Goal: Check status: Check status

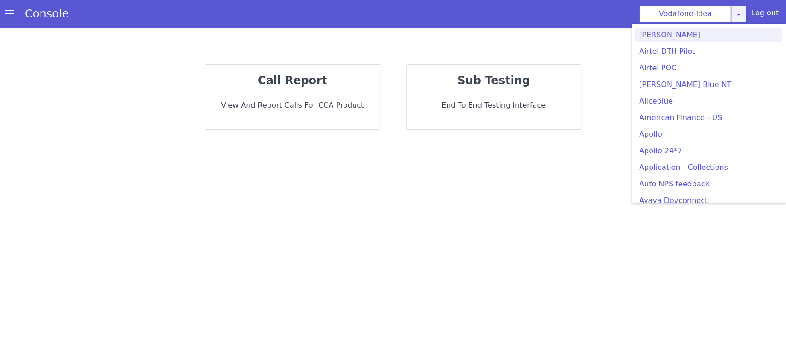
click at [739, 19] on link at bounding box center [738, 14] width 16 height 17
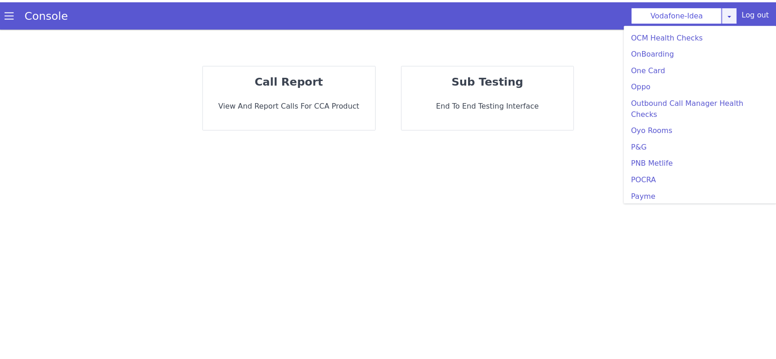
scroll to position [1536, 0]
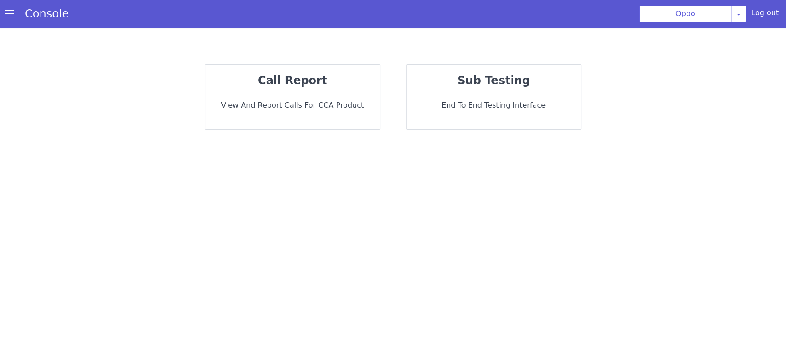
click at [301, 84] on strong "call report" at bounding box center [292, 80] width 69 height 13
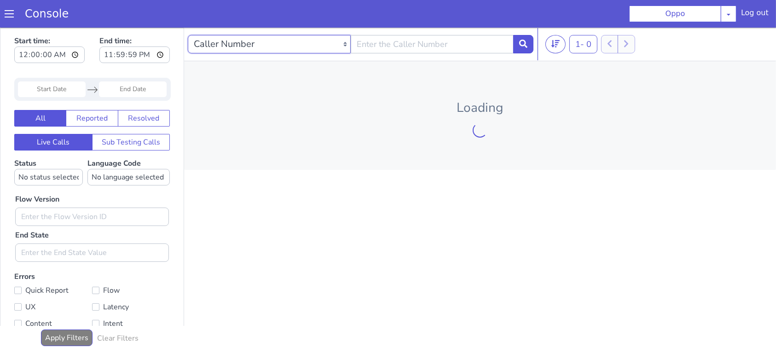
click at [261, 49] on select "Caller Number Call UUID Custom Parameter" at bounding box center [269, 44] width 163 height 18
click at [395, 42] on input "text" at bounding box center [432, 44] width 163 height 18
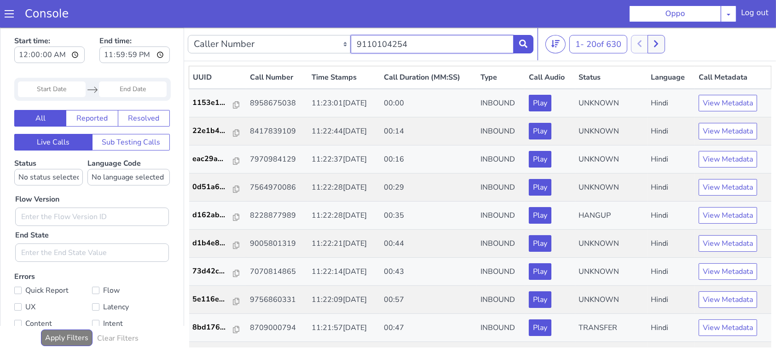
type input "9110104254"
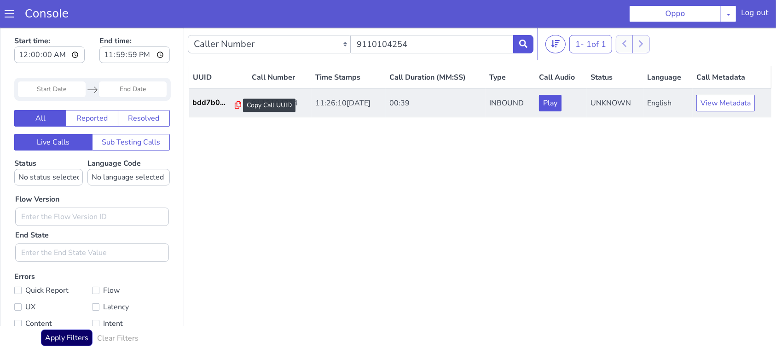
click at [235, 104] on icon at bounding box center [238, 104] width 6 height 7
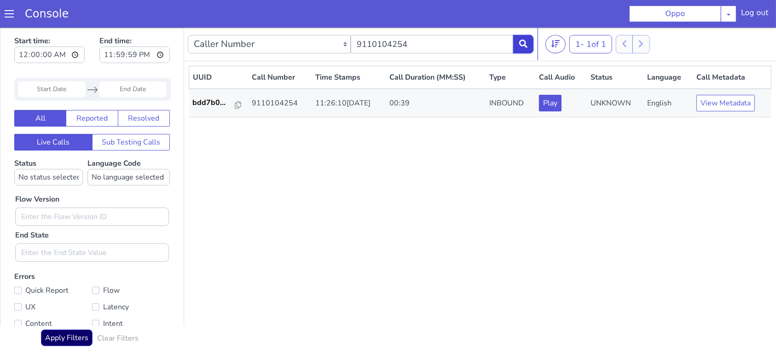
click at [521, 46] on icon at bounding box center [523, 43] width 8 height 8
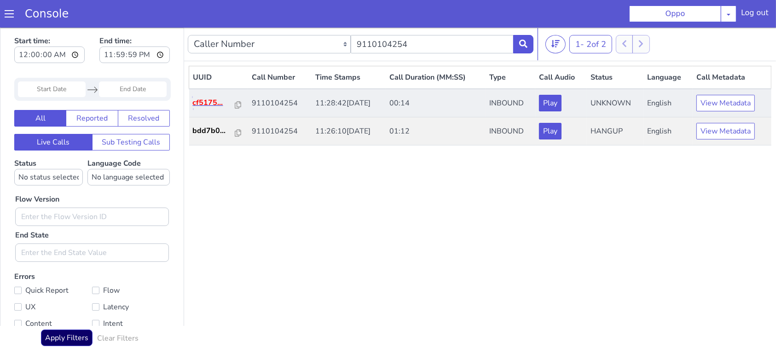
click at [201, 97] on p "cf5175..." at bounding box center [214, 102] width 42 height 11
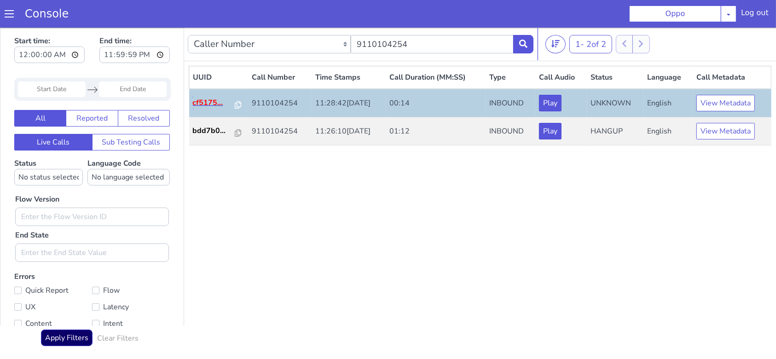
click at [229, 107] on p "cf5175..." at bounding box center [214, 102] width 42 height 11
click at [235, 104] on icon at bounding box center [238, 104] width 6 height 7
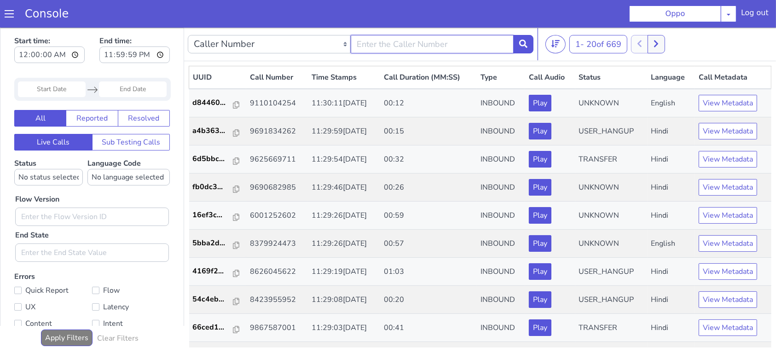
click at [390, 45] on input "text" at bounding box center [432, 44] width 163 height 18
type input "9110104254"
click at [524, 49] on button at bounding box center [523, 44] width 20 height 18
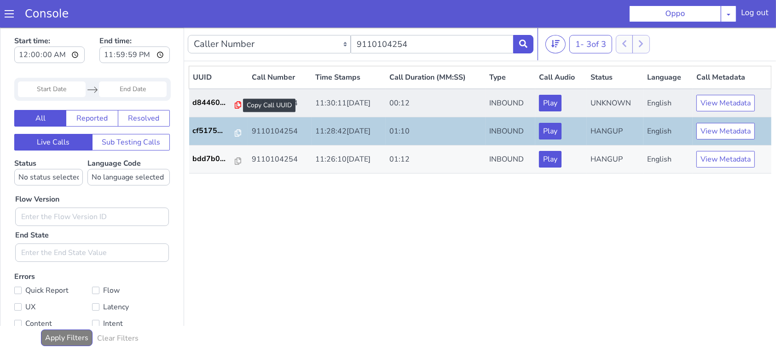
click at [235, 102] on icon at bounding box center [238, 104] width 6 height 7
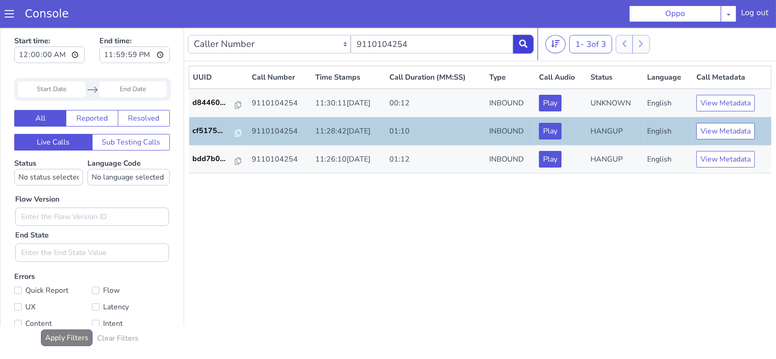
click at [523, 40] on icon at bounding box center [523, 43] width 8 height 8
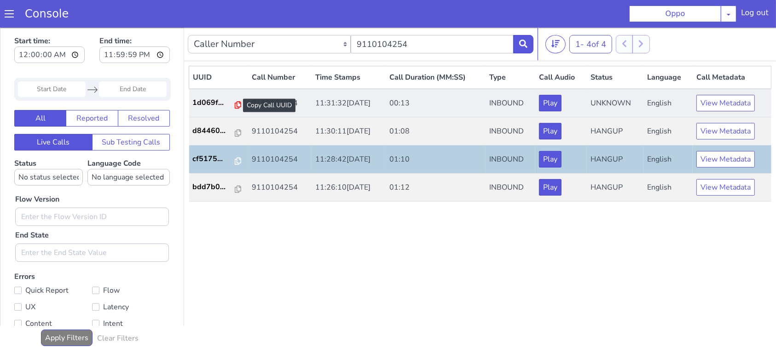
click at [235, 104] on icon at bounding box center [238, 104] width 6 height 7
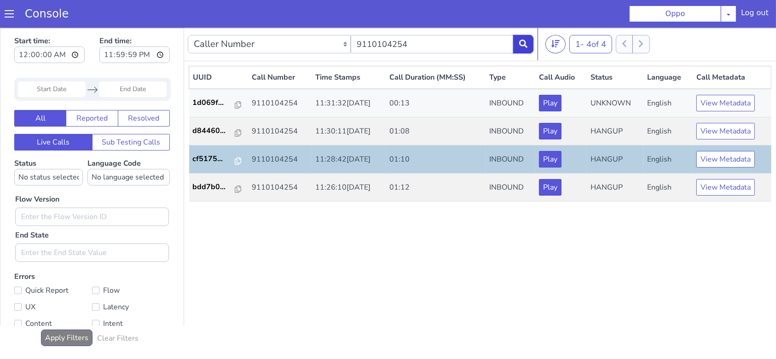
click at [522, 47] on button at bounding box center [523, 44] width 20 height 18
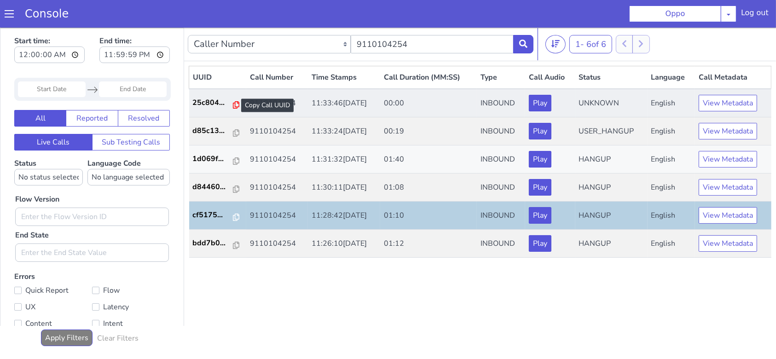
click at [233, 104] on icon at bounding box center [236, 104] width 6 height 7
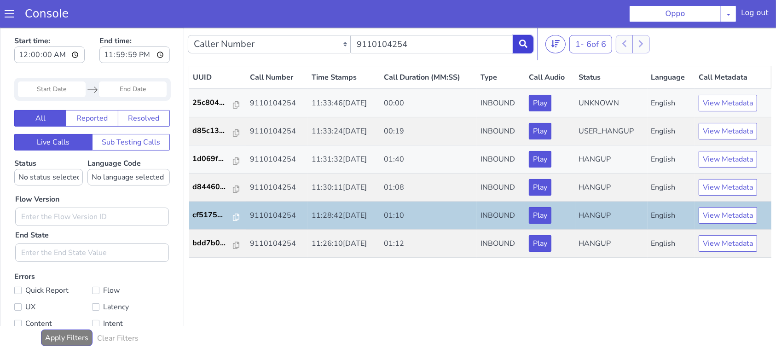
click at [523, 46] on icon at bounding box center [523, 43] width 8 height 8
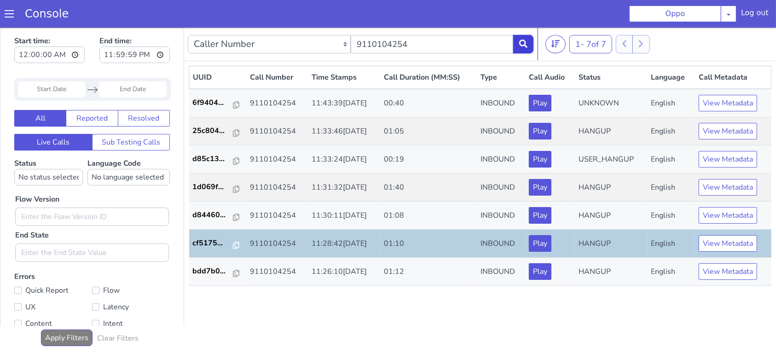
click at [517, 40] on button at bounding box center [523, 44] width 20 height 18
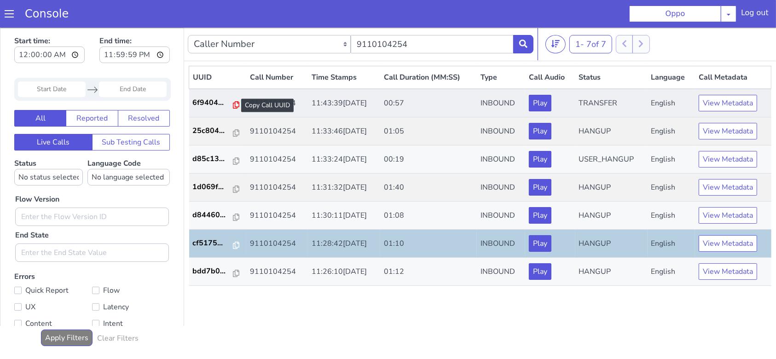
click at [233, 104] on icon at bounding box center [236, 104] width 6 height 7
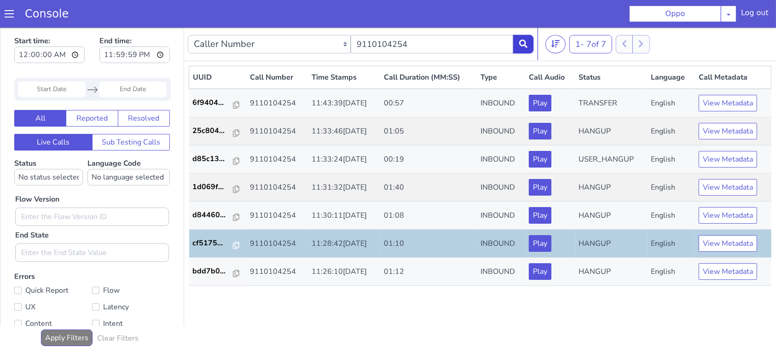
click at [526, 43] on icon at bounding box center [523, 43] width 8 height 8
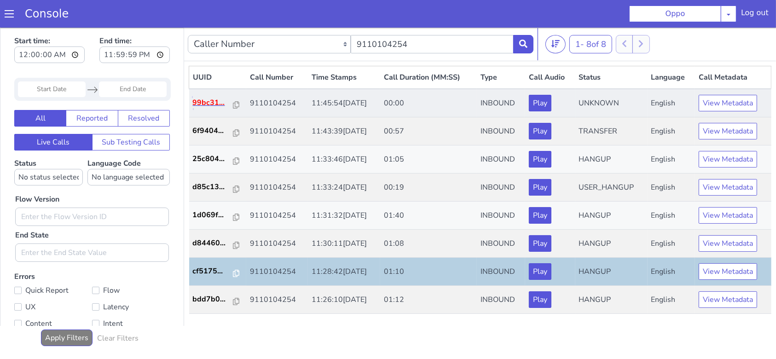
click at [212, 99] on p "99bc31..." at bounding box center [213, 102] width 41 height 11
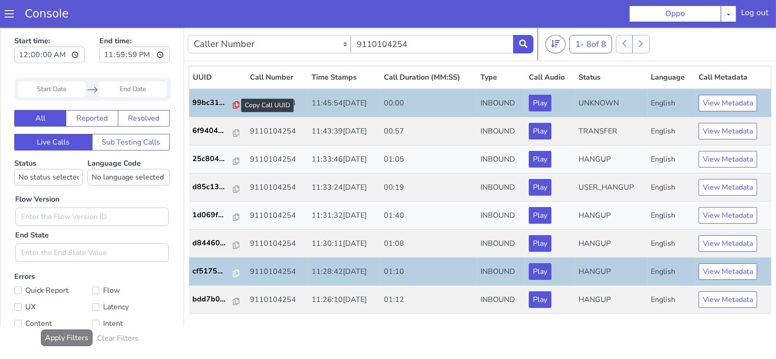
click at [233, 104] on icon at bounding box center [236, 104] width 6 height 7
click at [233, 103] on icon at bounding box center [236, 104] width 6 height 7
click at [527, 49] on button at bounding box center [523, 44] width 20 height 18
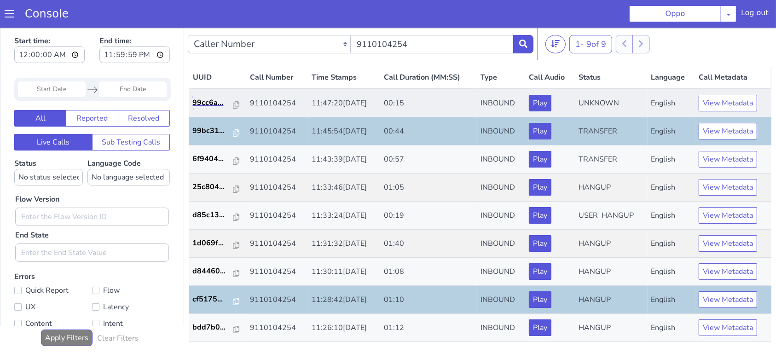
click at [236, 104] on link "99cc6a..." at bounding box center [218, 102] width 50 height 11
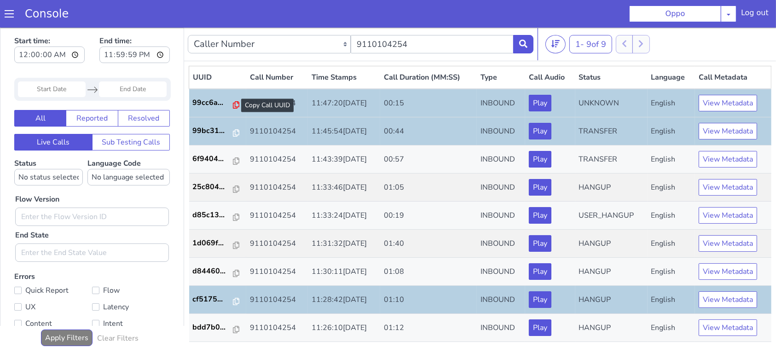
click at [233, 105] on icon at bounding box center [236, 104] width 6 height 7
click at [233, 104] on icon at bounding box center [236, 104] width 6 height 7
click at [518, 41] on button at bounding box center [523, 44] width 20 height 18
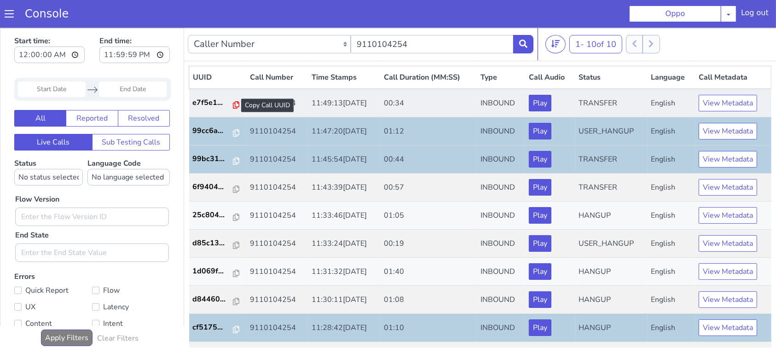
click at [233, 106] on icon at bounding box center [236, 104] width 6 height 7
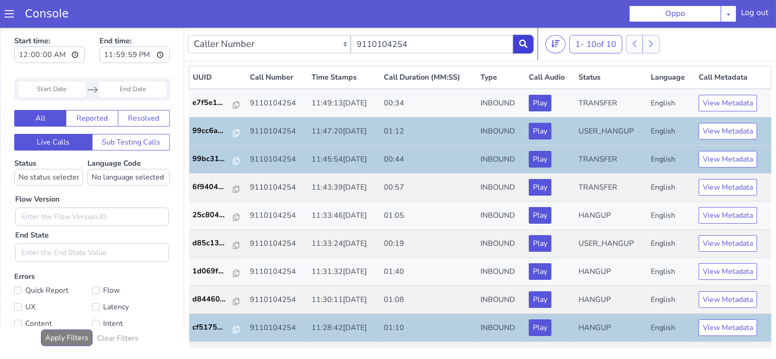
click at [524, 46] on icon at bounding box center [523, 43] width 8 height 8
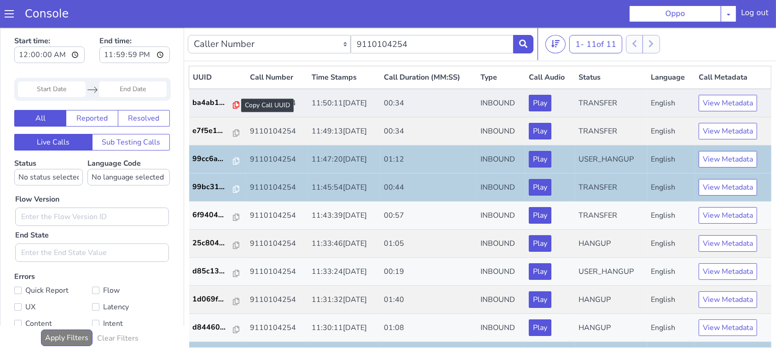
click at [233, 104] on icon at bounding box center [236, 104] width 6 height 7
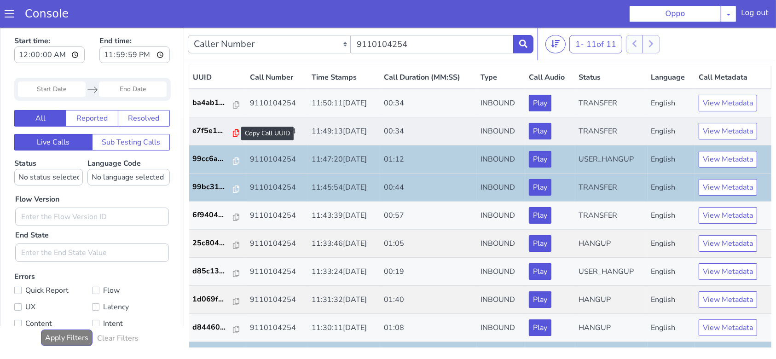
click at [233, 129] on icon at bounding box center [236, 132] width 6 height 7
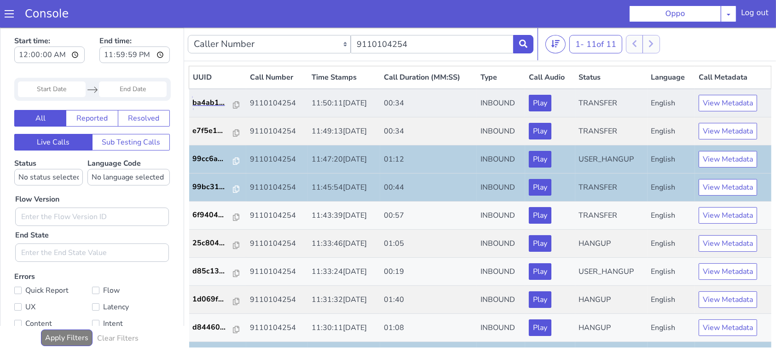
click at [235, 104] on link "ba4ab1..." at bounding box center [218, 102] width 50 height 11
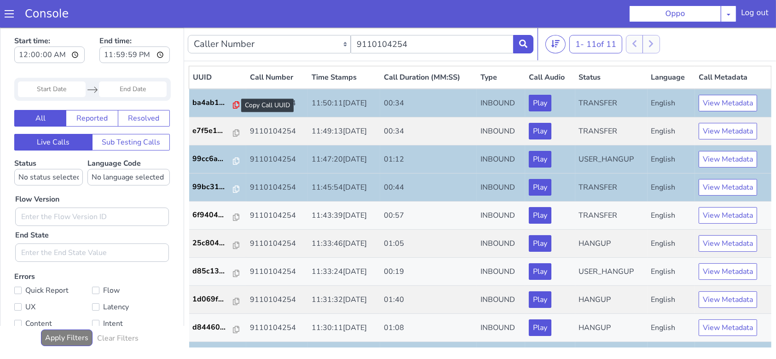
click at [233, 101] on icon at bounding box center [236, 104] width 6 height 7
click at [523, 47] on button at bounding box center [523, 44] width 20 height 18
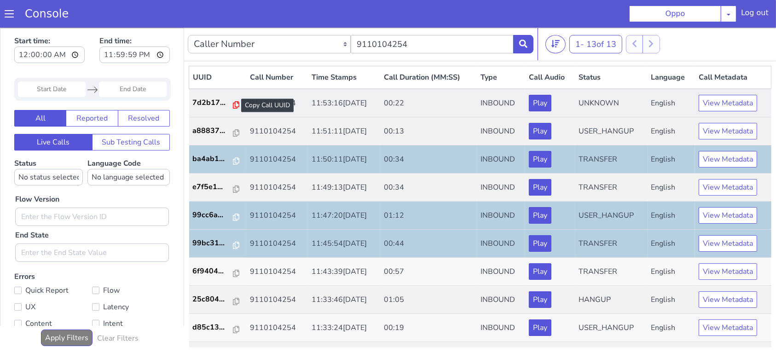
click at [234, 102] on icon at bounding box center [236, 104] width 6 height 7
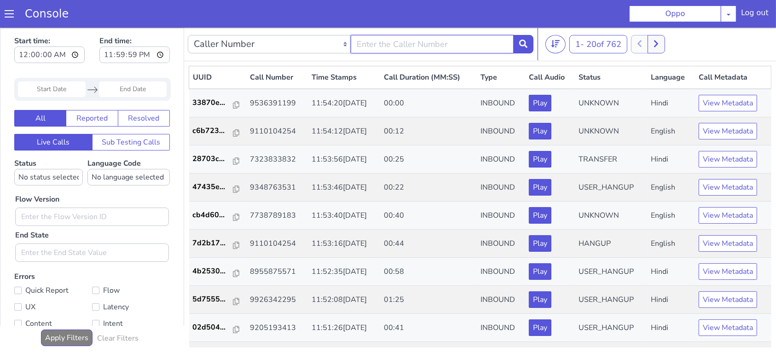
click at [419, 36] on input "text" at bounding box center [432, 44] width 163 height 18
click at [394, 43] on input "text" at bounding box center [432, 44] width 163 height 18
type input "9110104254"
click at [520, 51] on button at bounding box center [523, 44] width 20 height 18
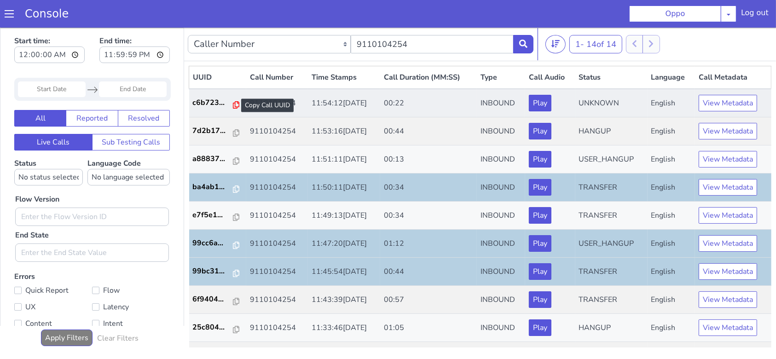
click at [233, 104] on icon at bounding box center [236, 104] width 6 height 7
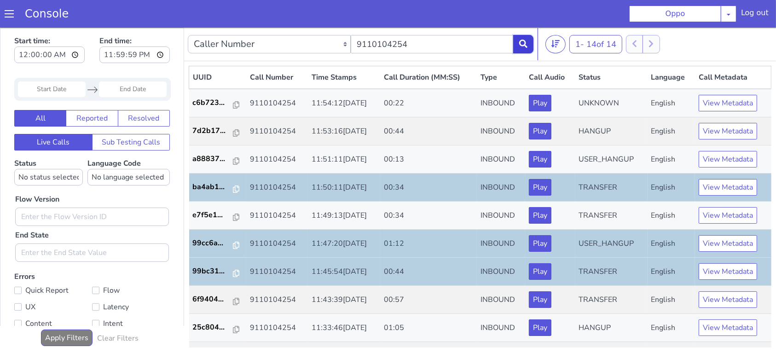
click at [517, 42] on button at bounding box center [523, 44] width 20 height 18
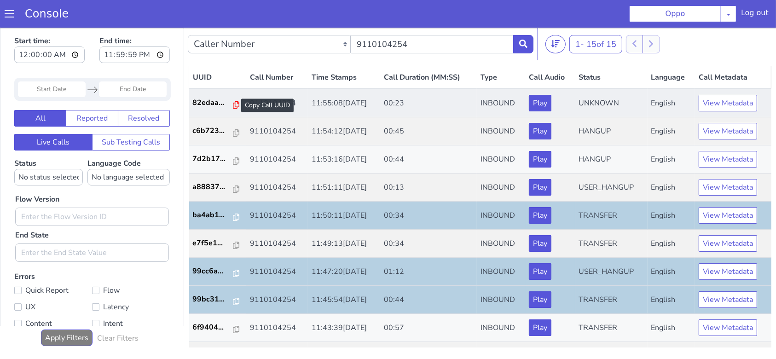
click at [233, 104] on icon at bounding box center [236, 104] width 6 height 7
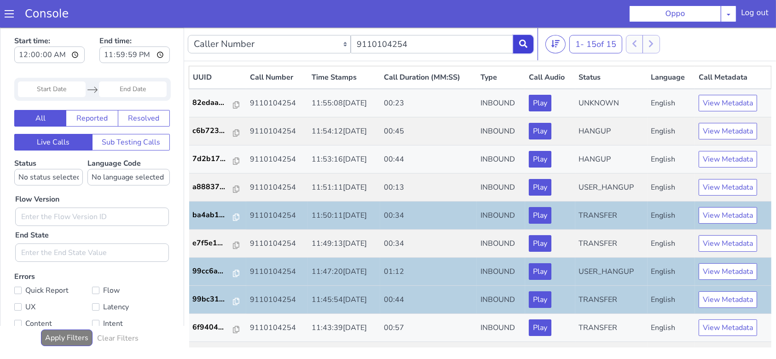
click at [517, 43] on button at bounding box center [523, 44] width 20 height 18
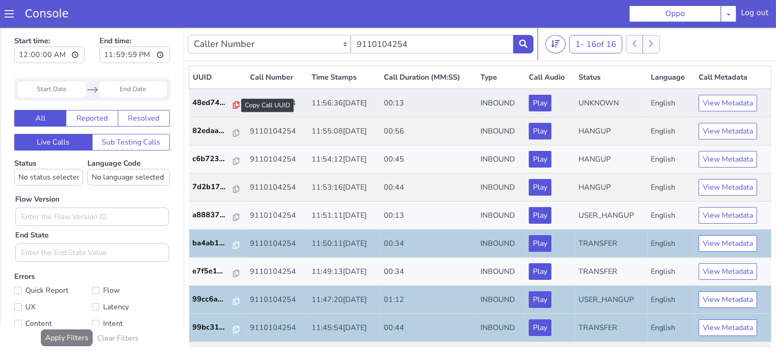
click at [233, 104] on icon at bounding box center [236, 104] width 6 height 7
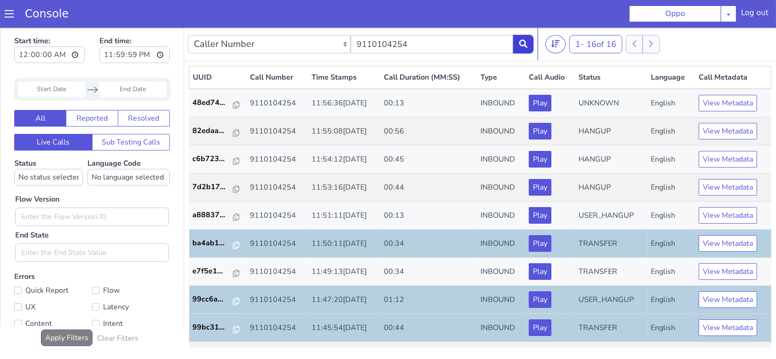
click at [518, 47] on button at bounding box center [523, 44] width 20 height 18
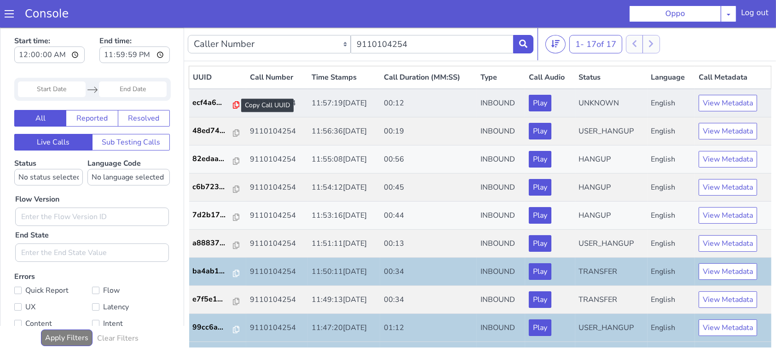
click at [233, 101] on icon at bounding box center [236, 104] width 6 height 7
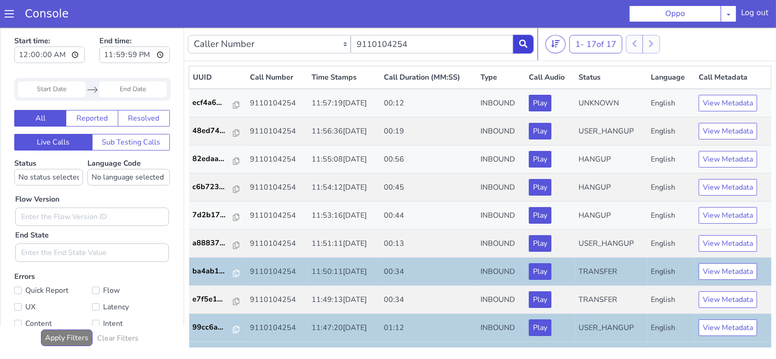
click at [517, 38] on button at bounding box center [523, 44] width 20 height 18
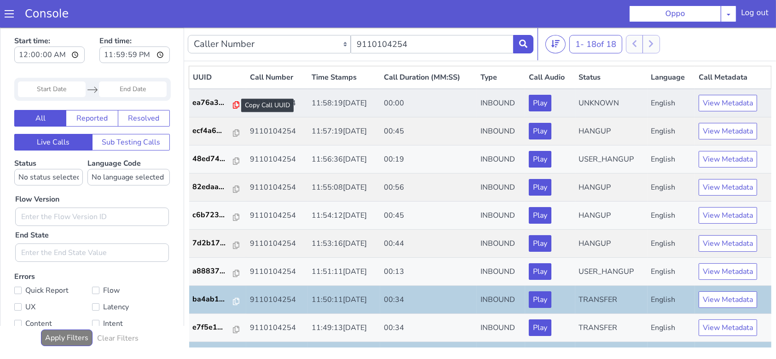
click at [233, 106] on icon at bounding box center [236, 104] width 6 height 7
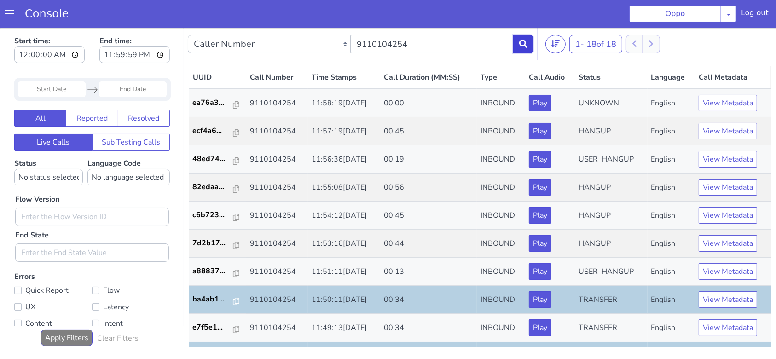
click at [525, 42] on icon at bounding box center [523, 43] width 8 height 8
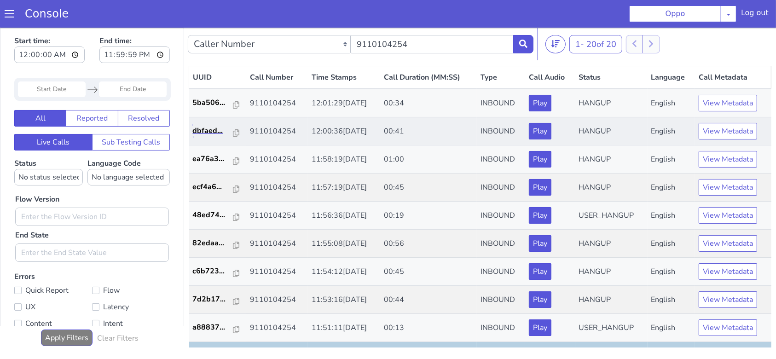
click at [235, 129] on link "dbfaed..." at bounding box center [218, 130] width 50 height 11
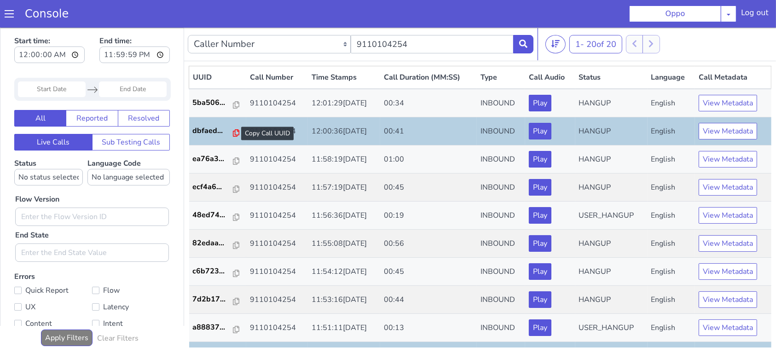
click at [233, 132] on icon at bounding box center [236, 132] width 6 height 7
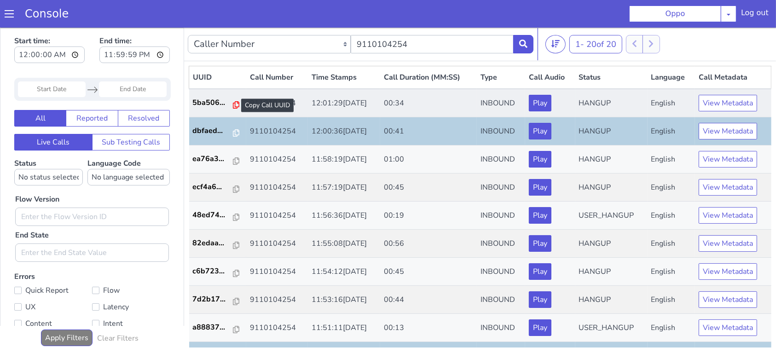
click at [233, 104] on icon at bounding box center [236, 104] width 6 height 7
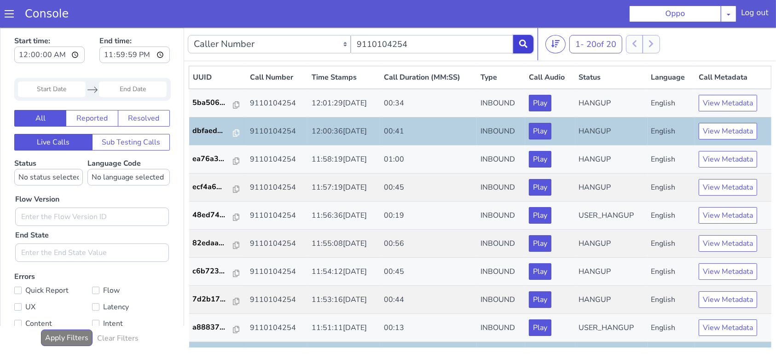
click at [524, 41] on icon at bounding box center [523, 43] width 8 height 8
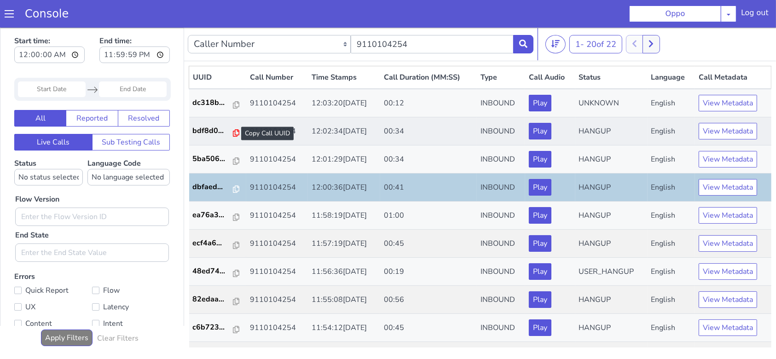
click at [234, 133] on icon at bounding box center [236, 132] width 6 height 7
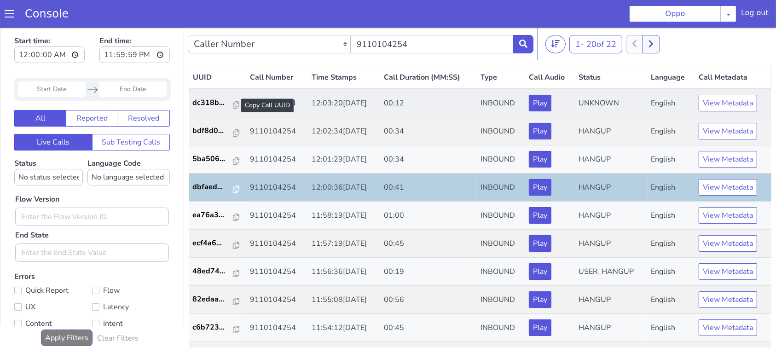
click at [233, 99] on div at bounding box center [236, 104] width 6 height 11
click at [233, 104] on icon at bounding box center [236, 104] width 6 height 7
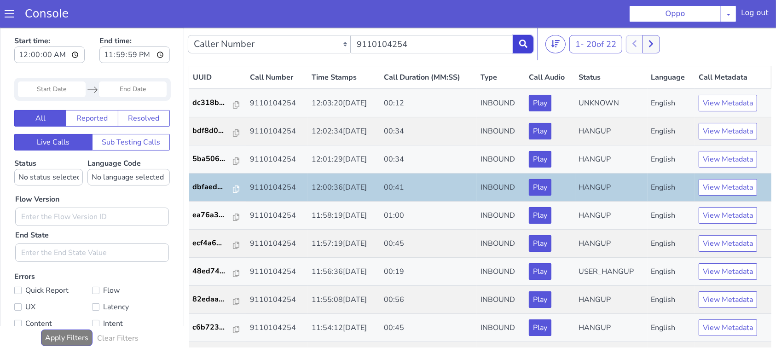
click at [520, 42] on icon at bounding box center [523, 43] width 8 height 8
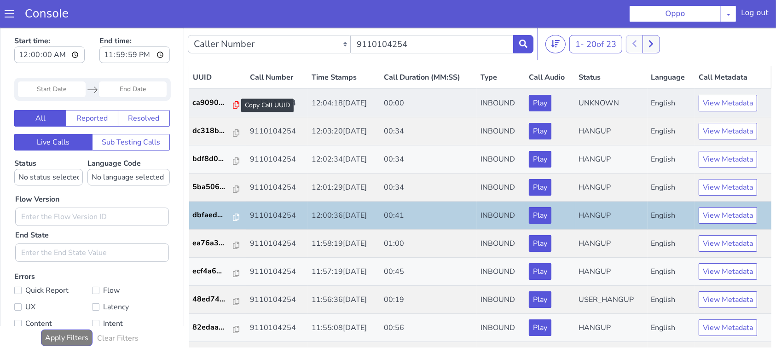
click at [233, 103] on icon at bounding box center [236, 104] width 6 height 7
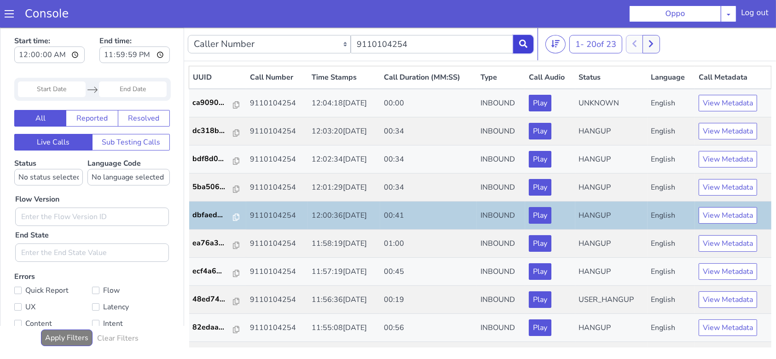
click at [527, 48] on button at bounding box center [523, 44] width 20 height 18
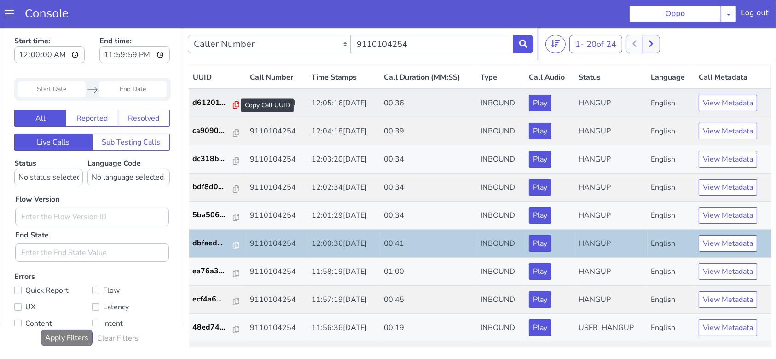
click at [233, 104] on icon at bounding box center [236, 104] width 6 height 7
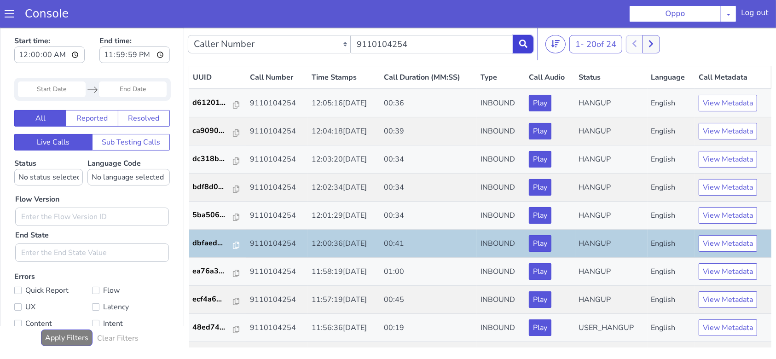
click at [522, 45] on icon at bounding box center [523, 43] width 8 height 8
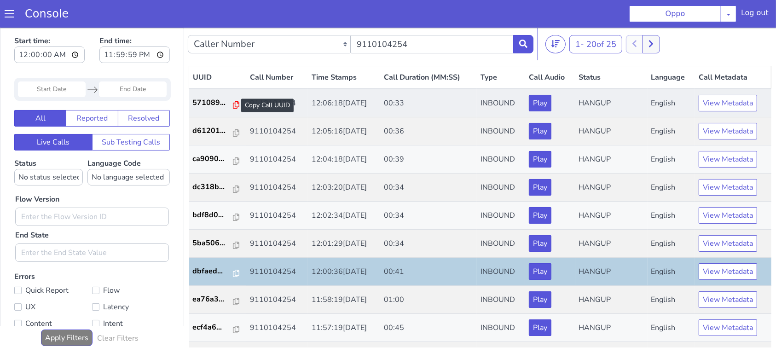
click at [233, 104] on icon at bounding box center [236, 104] width 6 height 7
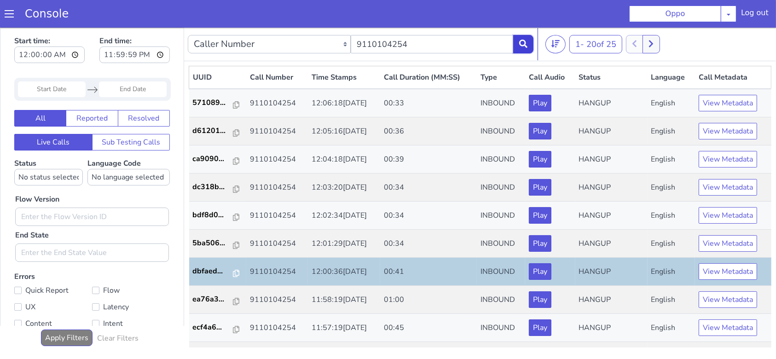
click at [525, 44] on icon at bounding box center [523, 43] width 8 height 8
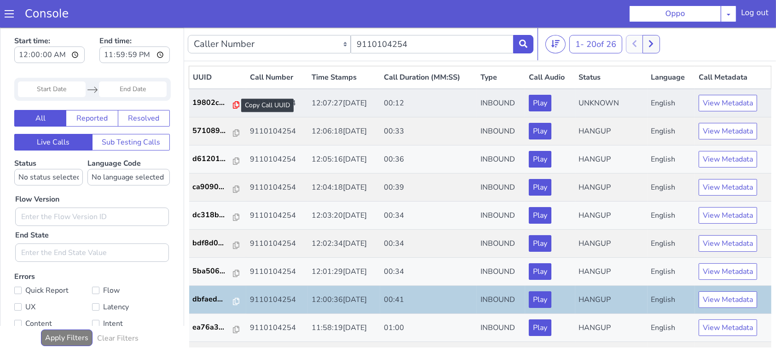
click at [233, 103] on icon at bounding box center [236, 104] width 6 height 7
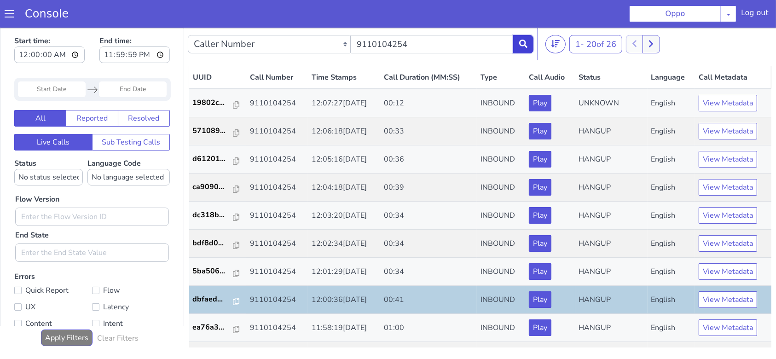
click at [523, 44] on icon at bounding box center [523, 43] width 8 height 8
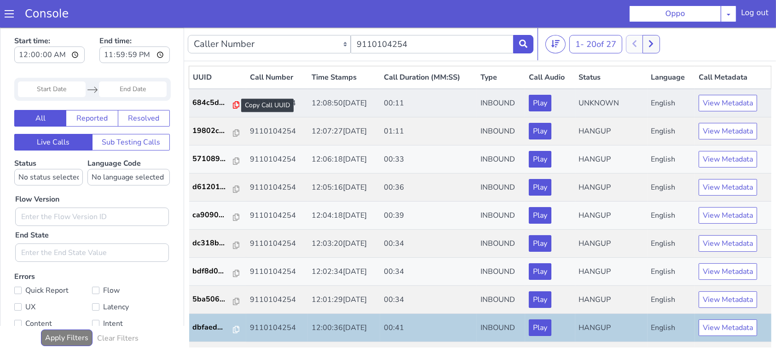
click at [233, 104] on icon at bounding box center [236, 104] width 6 height 7
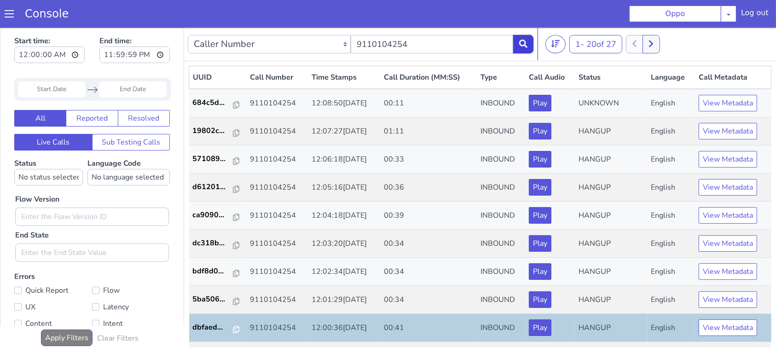
click at [526, 42] on icon at bounding box center [523, 43] width 8 height 8
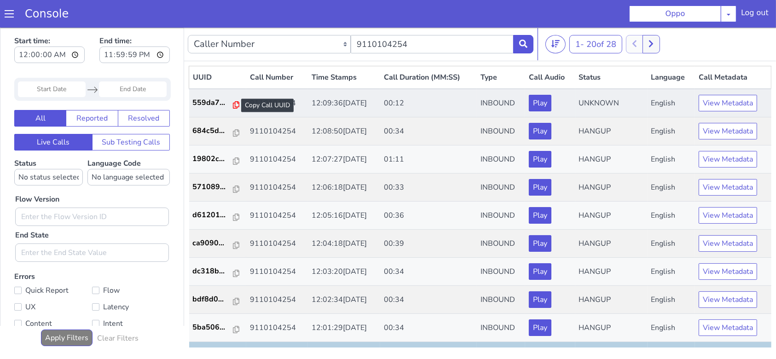
click at [233, 107] on icon at bounding box center [236, 104] width 6 height 7
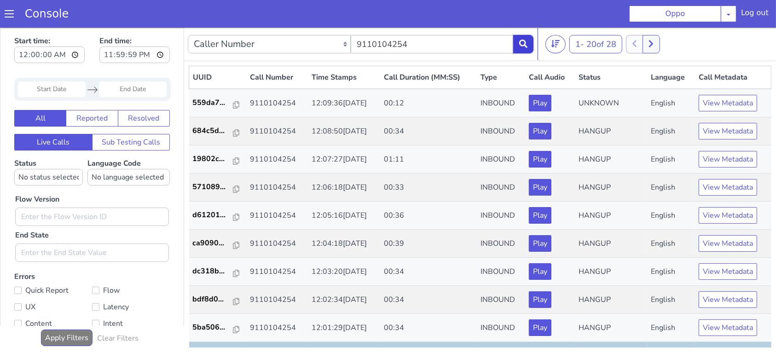
click at [524, 46] on icon at bounding box center [523, 43] width 8 height 8
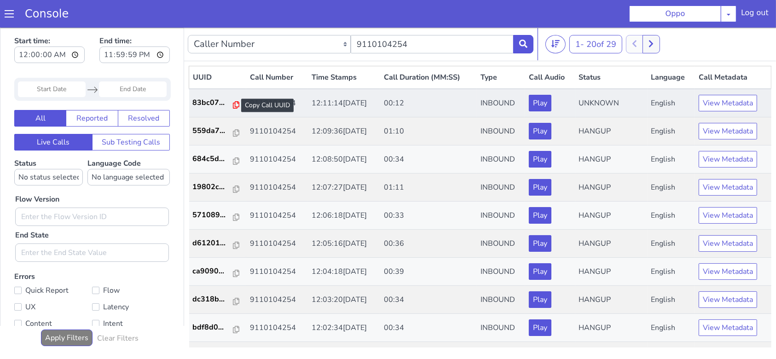
click at [233, 104] on icon at bounding box center [236, 104] width 6 height 7
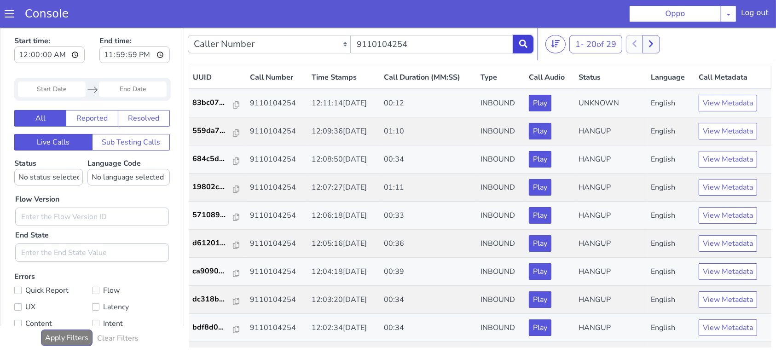
click at [527, 41] on button at bounding box center [523, 44] width 20 height 18
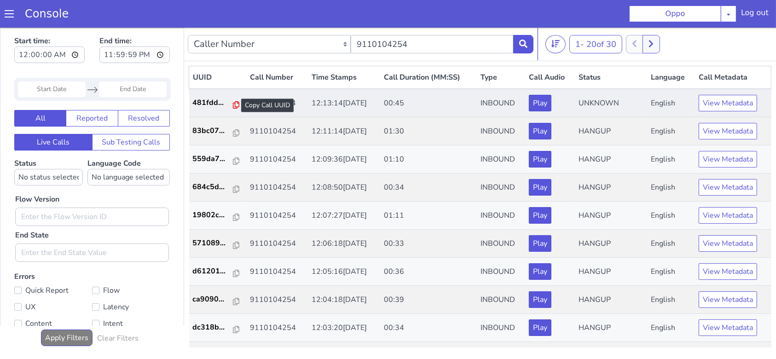
click at [233, 104] on icon at bounding box center [236, 104] width 6 height 7
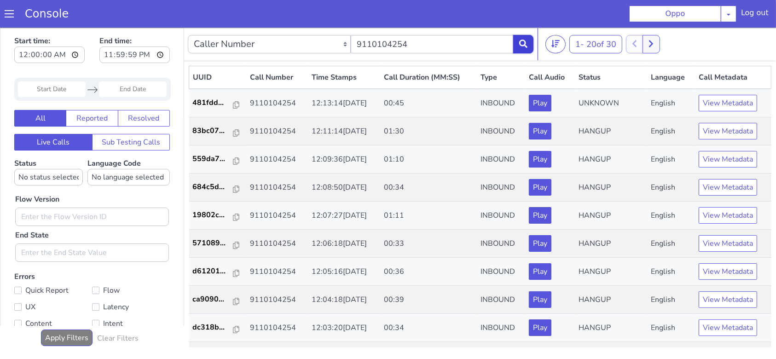
click at [519, 44] on icon at bounding box center [523, 43] width 8 height 8
click at [523, 40] on icon at bounding box center [523, 43] width 8 height 8
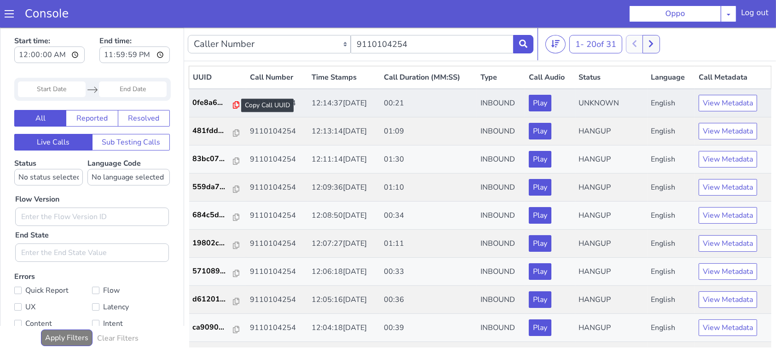
click at [233, 104] on icon at bounding box center [236, 104] width 6 height 7
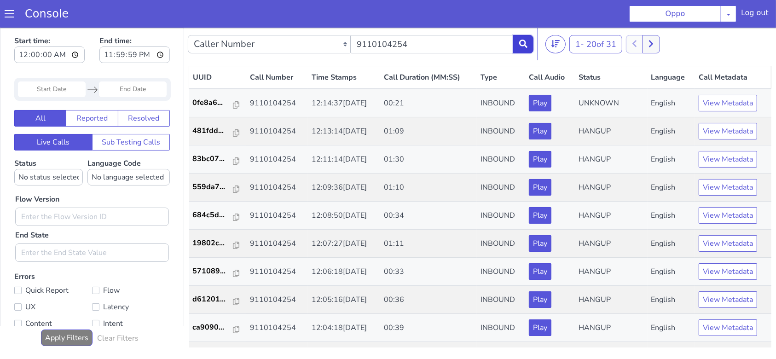
click at [522, 46] on icon at bounding box center [523, 43] width 8 height 8
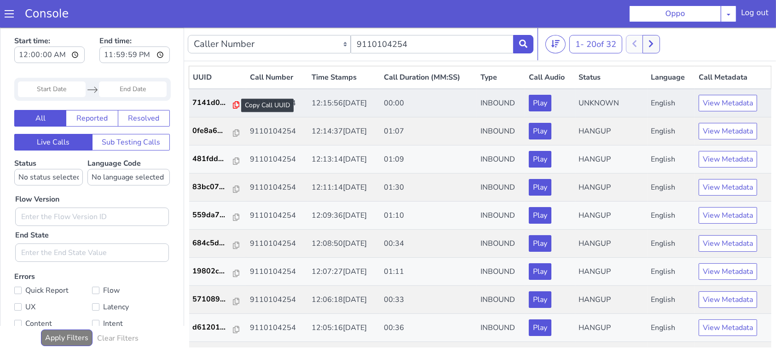
click at [233, 101] on icon at bounding box center [236, 104] width 6 height 7
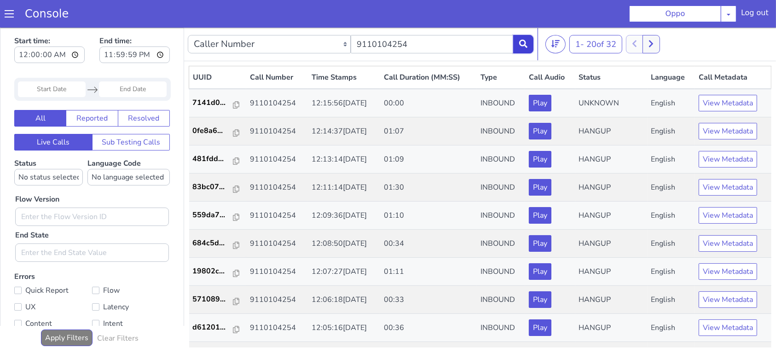
click at [520, 41] on icon at bounding box center [523, 43] width 8 height 8
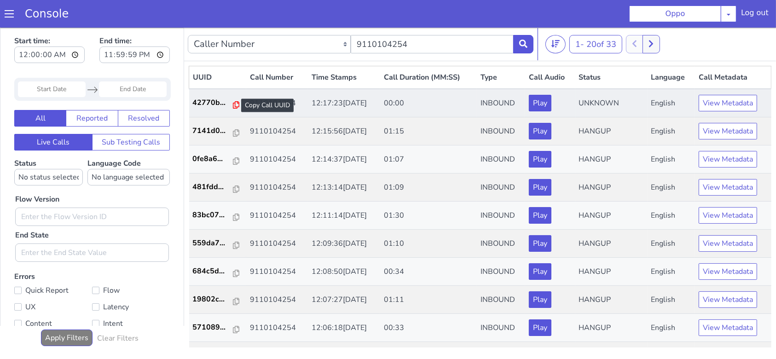
click at [233, 105] on icon at bounding box center [236, 104] width 6 height 7
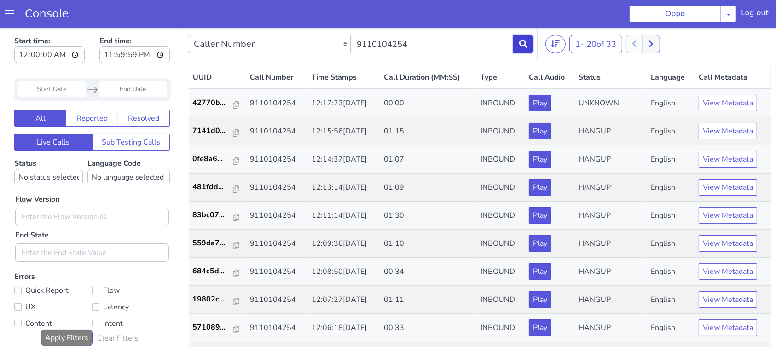
click at [522, 43] on icon at bounding box center [523, 43] width 8 height 8
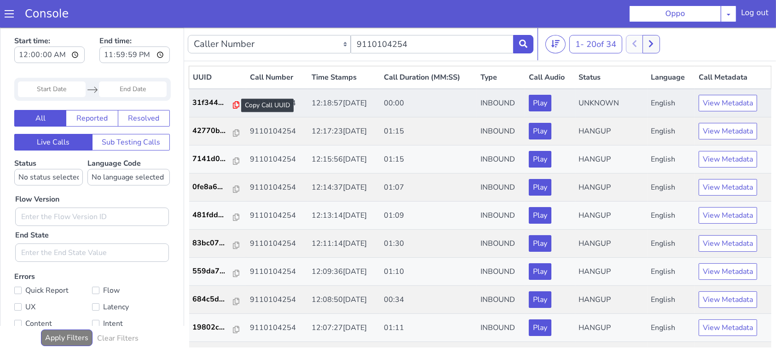
click at [233, 101] on icon at bounding box center [236, 104] width 6 height 7
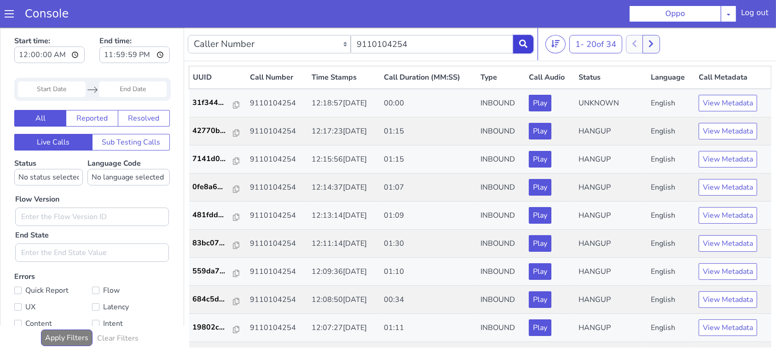
click at [521, 40] on icon at bounding box center [523, 43] width 8 height 8
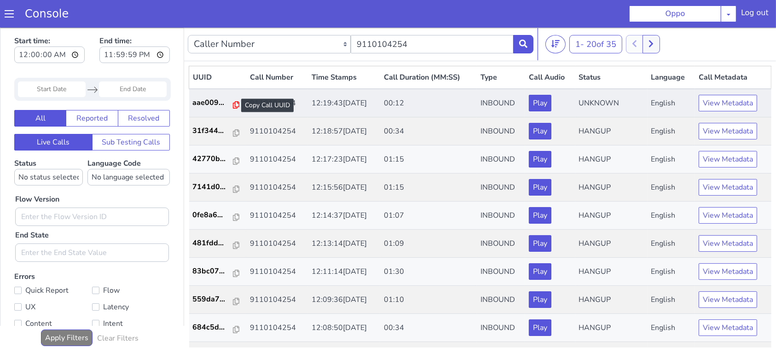
click at [233, 106] on icon at bounding box center [236, 104] width 6 height 7
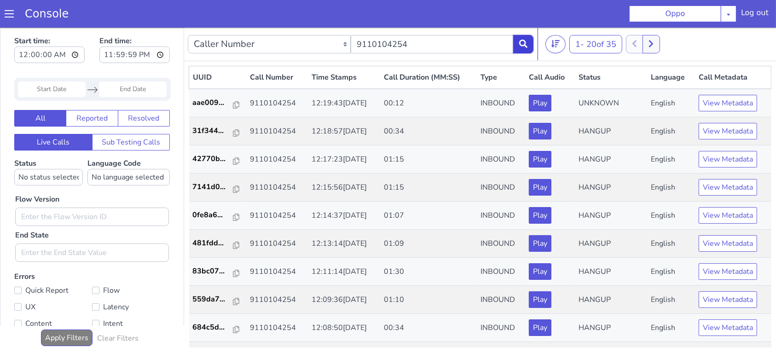
click at [522, 45] on icon at bounding box center [523, 43] width 8 height 8
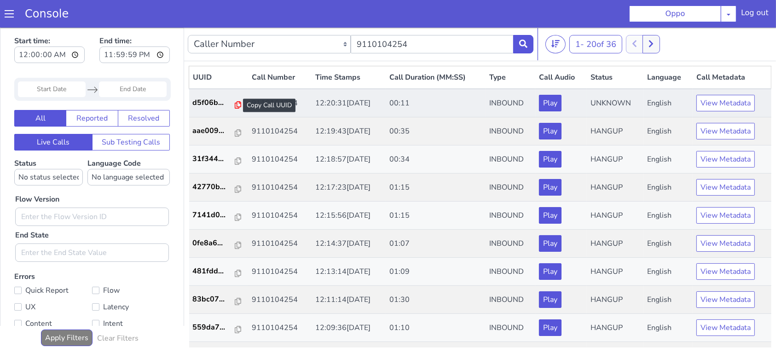
click at [235, 105] on icon at bounding box center [238, 104] width 6 height 7
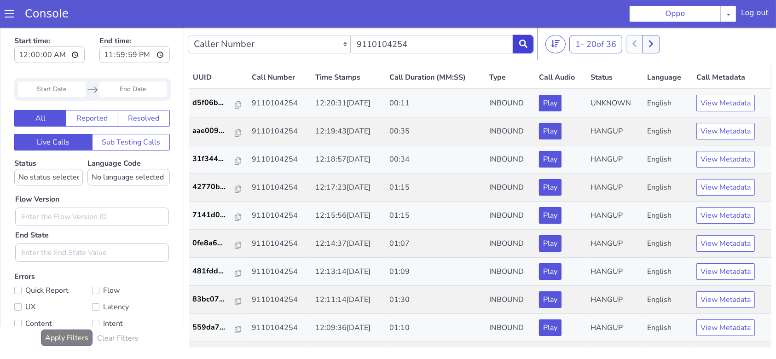
click at [524, 42] on icon at bounding box center [523, 43] width 8 height 8
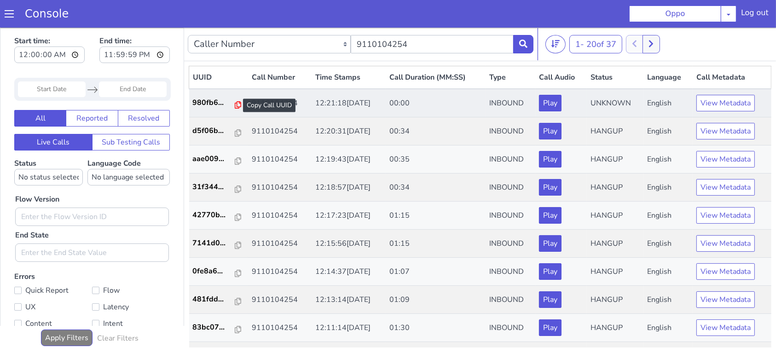
click at [235, 105] on icon at bounding box center [238, 104] width 6 height 7
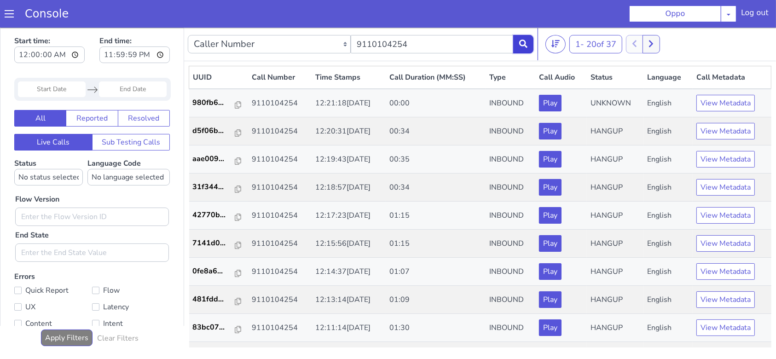
click at [520, 40] on icon at bounding box center [523, 43] width 8 height 8
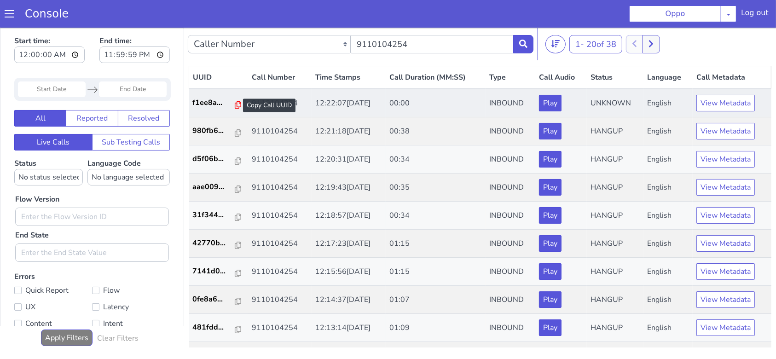
click at [235, 104] on icon at bounding box center [238, 104] width 6 height 7
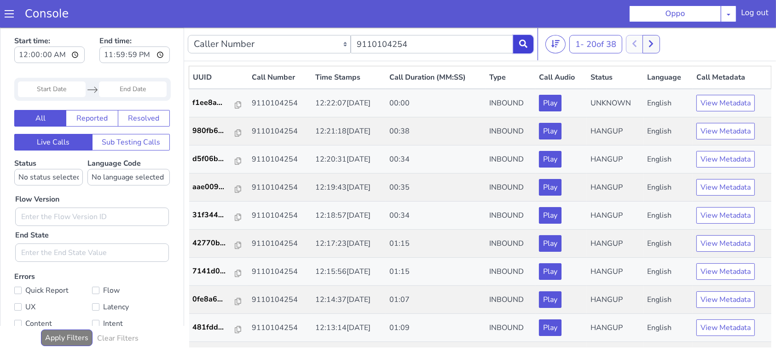
click at [518, 35] on button at bounding box center [523, 44] width 20 height 18
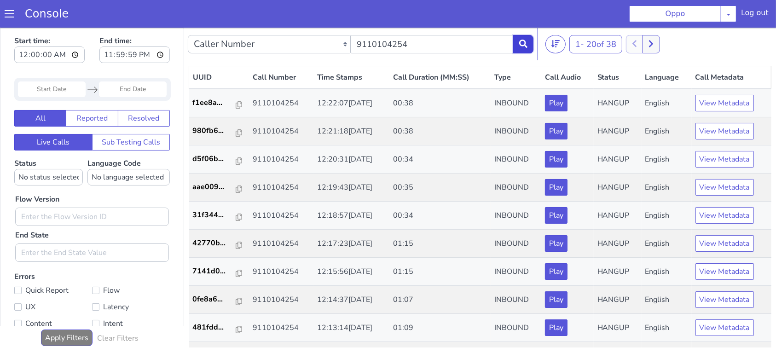
click at [526, 44] on icon at bounding box center [523, 43] width 8 height 8
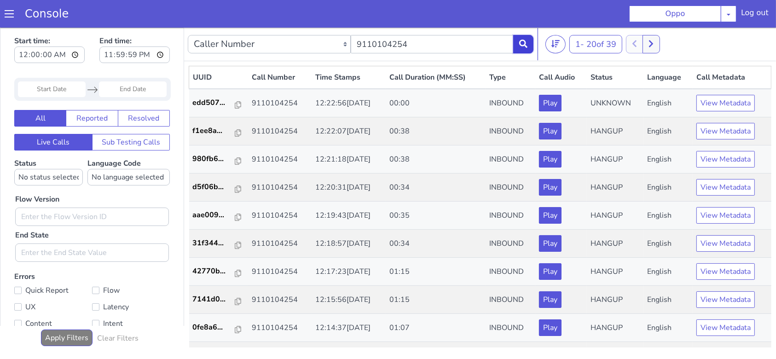
click at [525, 44] on icon at bounding box center [523, 43] width 8 height 8
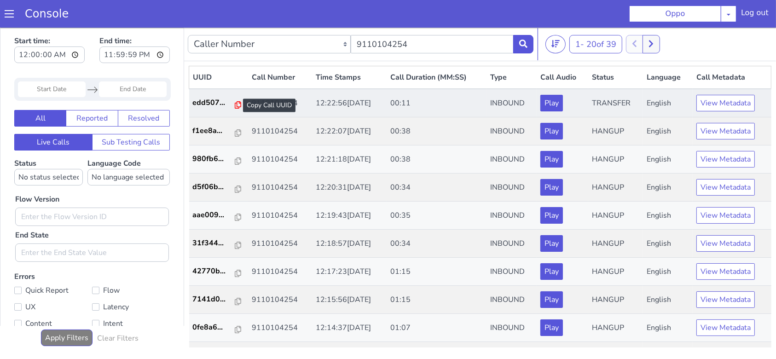
click at [235, 107] on icon at bounding box center [238, 104] width 6 height 7
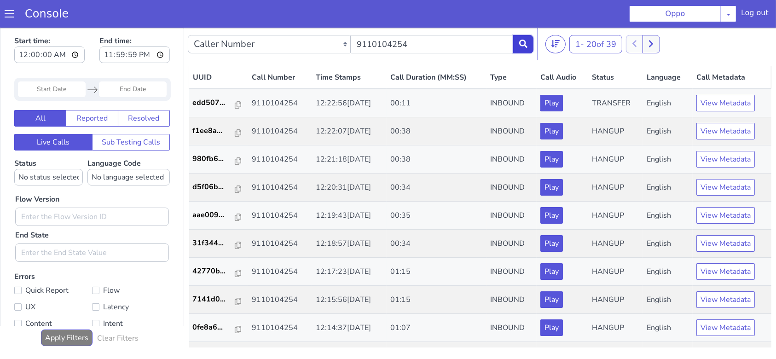
click at [522, 45] on icon at bounding box center [523, 43] width 8 height 8
click at [519, 40] on icon at bounding box center [523, 43] width 8 height 8
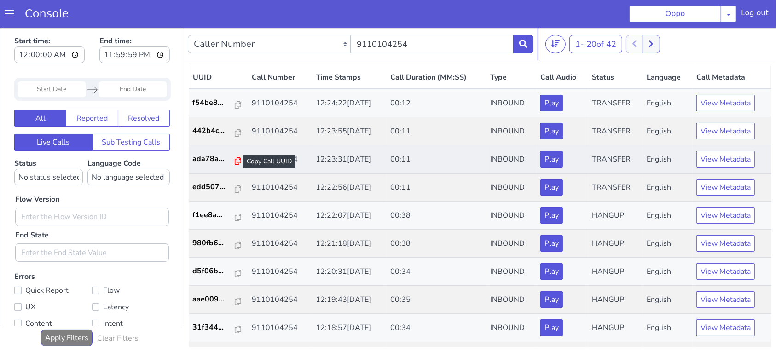
click at [235, 162] on icon at bounding box center [238, 160] width 6 height 7
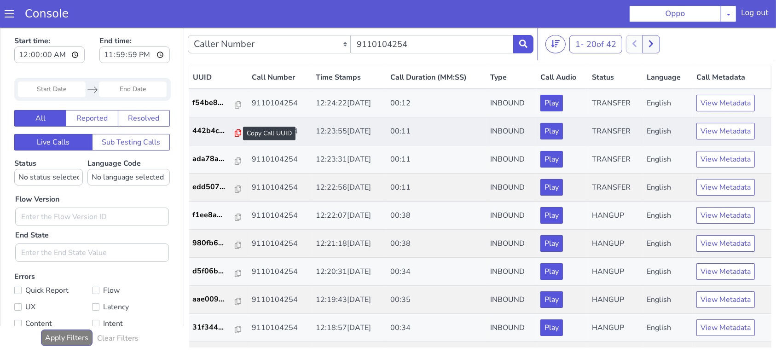
click at [235, 132] on icon at bounding box center [238, 132] width 6 height 7
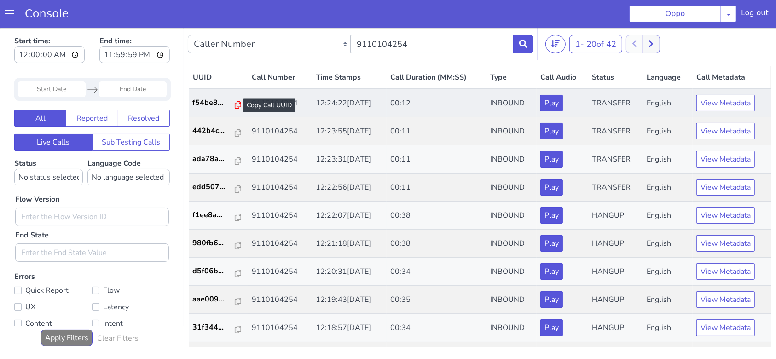
click at [236, 104] on icon at bounding box center [238, 104] width 6 height 7
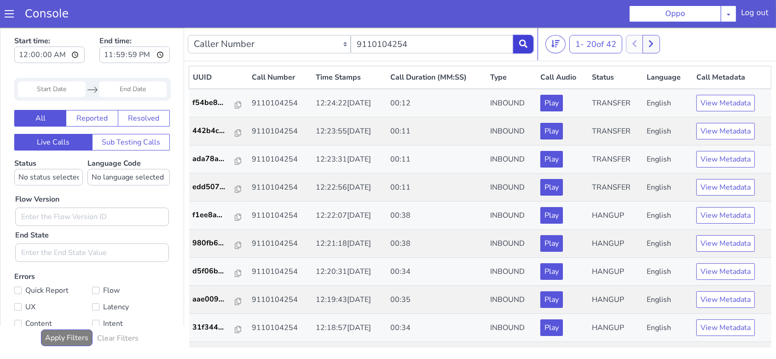
click at [526, 46] on icon at bounding box center [523, 43] width 8 height 8
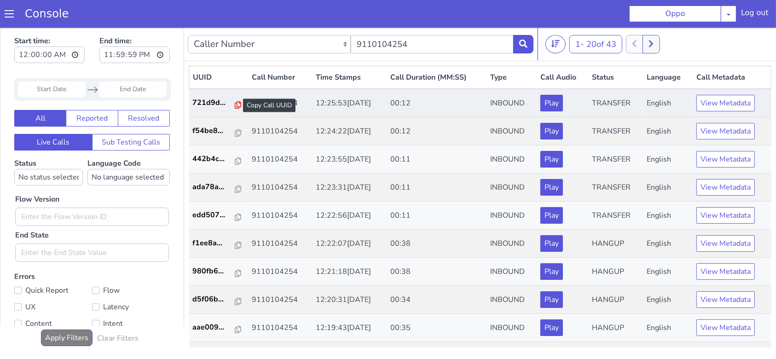
click at [235, 104] on icon at bounding box center [238, 104] width 6 height 7
click at [208, 103] on p "721d9d..." at bounding box center [214, 102] width 43 height 11
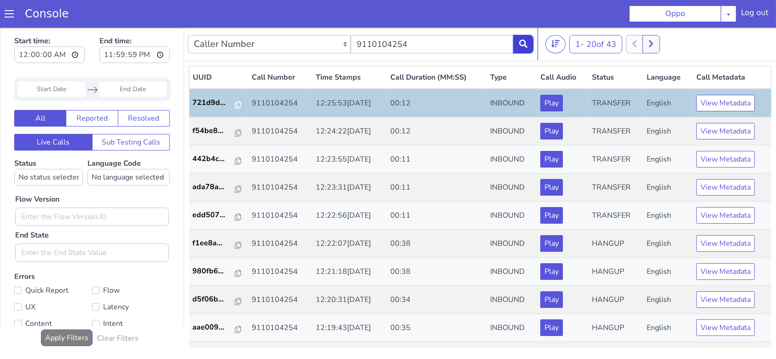
click at [519, 40] on icon at bounding box center [523, 43] width 8 height 8
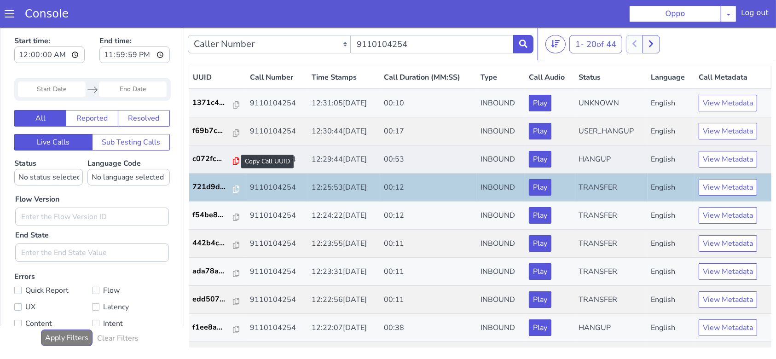
click at [233, 159] on icon at bounding box center [236, 160] width 6 height 7
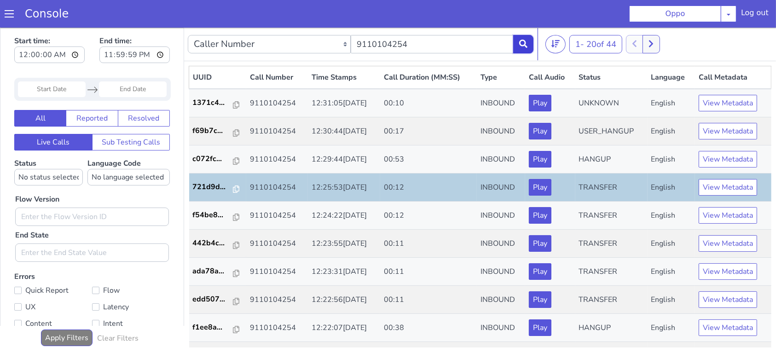
click at [521, 42] on icon at bounding box center [523, 43] width 8 height 8
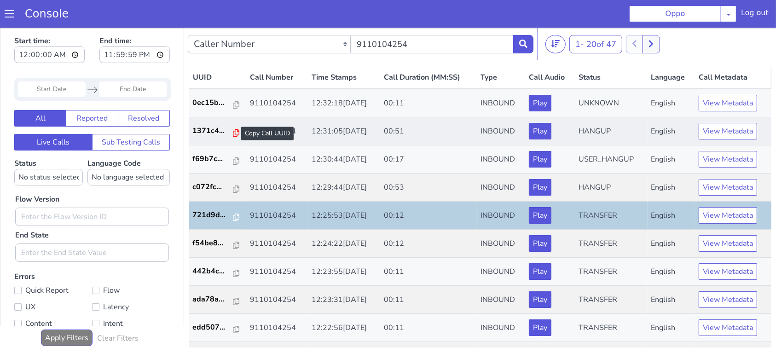
click at [233, 130] on icon at bounding box center [236, 132] width 6 height 7
click at [523, 46] on icon at bounding box center [523, 43] width 8 height 8
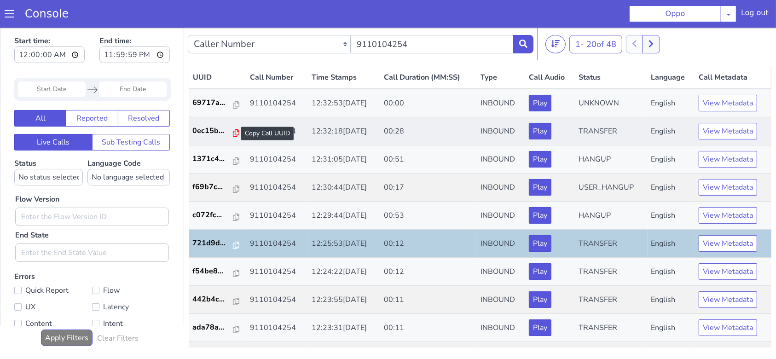
click at [233, 129] on icon at bounding box center [236, 132] width 6 height 7
click at [517, 46] on button at bounding box center [523, 44] width 20 height 18
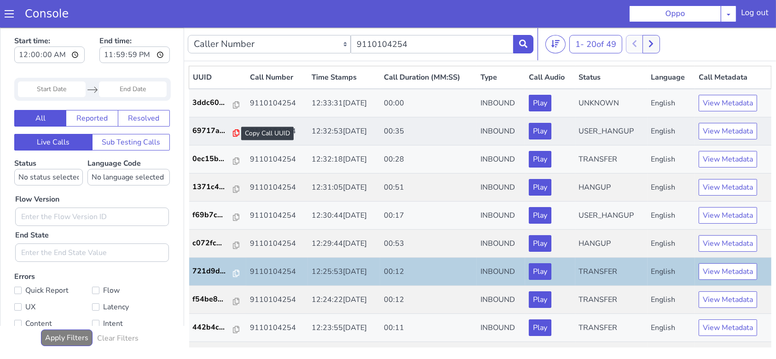
click at [233, 134] on icon at bounding box center [236, 132] width 6 height 7
click at [522, 35] on button at bounding box center [523, 44] width 20 height 18
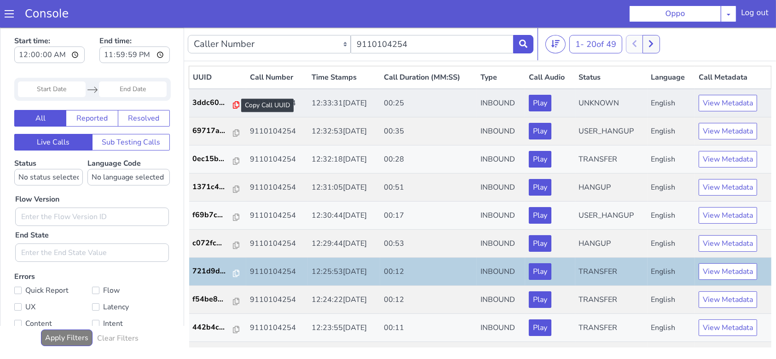
click at [233, 105] on icon at bounding box center [236, 104] width 6 height 7
